Goal: Transaction & Acquisition: Purchase product/service

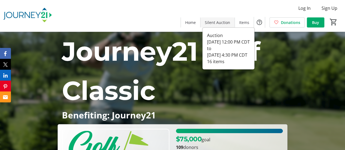
click at [216, 22] on span "Silent Auction" at bounding box center [217, 23] width 25 height 6
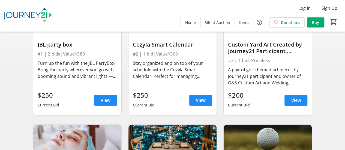
scroll to position [109, 0]
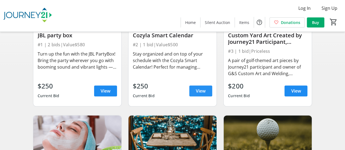
click at [193, 90] on span at bounding box center [201, 91] width 23 height 13
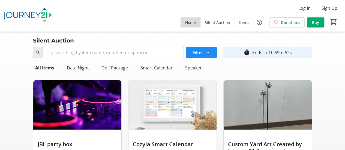
click at [190, 23] on span "Home" at bounding box center [190, 23] width 11 height 6
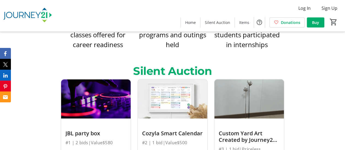
scroll to position [492, 0]
